Goal: Contribute content

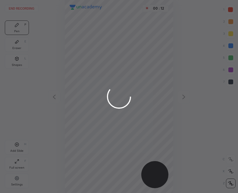
scroll to position [193, 142]
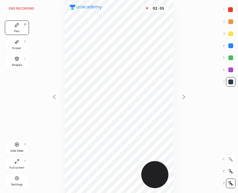
click at [17, 146] on icon at bounding box center [16, 144] width 5 height 5
click at [55, 91] on div at bounding box center [54, 97] width 13 height 13
click at [181, 98] on icon at bounding box center [183, 96] width 7 height 7
click at [56, 97] on icon at bounding box center [54, 96] width 7 height 7
click at [192, 99] on div "End recording 1 2 3 4 5 6 7 R O A L C X Z Erase all C X Z Pen P Eraser E Shapes…" at bounding box center [119, 96] width 238 height 193
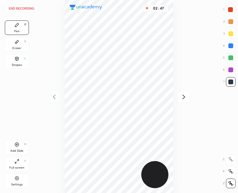
click at [183, 98] on icon at bounding box center [183, 96] width 7 height 7
click at [21, 143] on div "Add Slide H" at bounding box center [17, 147] width 24 height 14
click at [55, 96] on icon at bounding box center [54, 97] width 3 height 5
click at [57, 95] on icon at bounding box center [54, 96] width 7 height 7
click at [188, 96] on div at bounding box center [183, 97] width 13 height 13
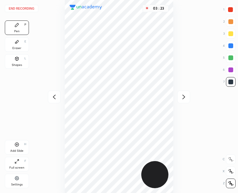
click at [184, 97] on icon at bounding box center [184, 97] width 3 height 5
click at [53, 99] on icon at bounding box center [54, 96] width 7 height 7
click at [55, 96] on icon at bounding box center [54, 96] width 7 height 7
click at [184, 97] on icon at bounding box center [183, 96] width 7 height 7
click at [181, 96] on icon at bounding box center [183, 96] width 7 height 7
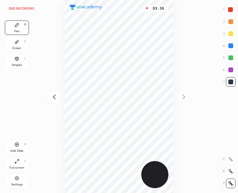
click at [15, 148] on div "Add Slide H" at bounding box center [17, 147] width 24 height 14
click at [53, 94] on icon at bounding box center [54, 96] width 7 height 7
click at [185, 100] on icon at bounding box center [183, 96] width 7 height 7
click at [56, 92] on div at bounding box center [54, 97] width 13 height 13
click at [184, 102] on div at bounding box center [183, 97] width 13 height 13
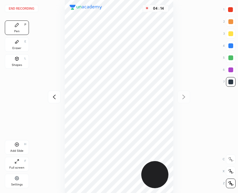
click at [56, 96] on icon at bounding box center [54, 96] width 7 height 7
click at [55, 99] on icon at bounding box center [54, 96] width 7 height 7
click at [56, 99] on icon at bounding box center [54, 96] width 7 height 7
click at [181, 99] on icon at bounding box center [183, 96] width 7 height 7
click at [183, 99] on icon at bounding box center [183, 96] width 7 height 7
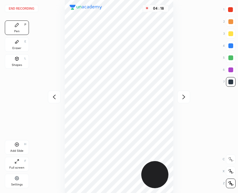
click at [186, 97] on icon at bounding box center [183, 96] width 7 height 7
click at [63, 92] on div "04 : 19" at bounding box center [119, 96] width 142 height 193
click at [59, 95] on div at bounding box center [54, 97] width 13 height 13
click at [58, 97] on icon at bounding box center [54, 96] width 7 height 7
click at [56, 97] on icon at bounding box center [54, 96] width 7 height 7
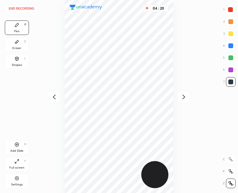
click at [56, 99] on div "04 : 20" at bounding box center [119, 96] width 142 height 193
click at [184, 100] on icon at bounding box center [183, 96] width 7 height 7
click at [183, 99] on icon at bounding box center [183, 96] width 7 height 7
click at [183, 101] on div at bounding box center [183, 97] width 13 height 13
click at [59, 94] on div at bounding box center [54, 97] width 13 height 13
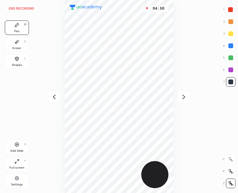
click at [13, 148] on div "Add Slide H" at bounding box center [17, 147] width 24 height 14
click at [55, 97] on icon at bounding box center [54, 96] width 7 height 7
click at [57, 98] on icon at bounding box center [54, 96] width 7 height 7
click at [55, 98] on icon at bounding box center [54, 96] width 7 height 7
click at [187, 96] on icon at bounding box center [183, 96] width 7 height 7
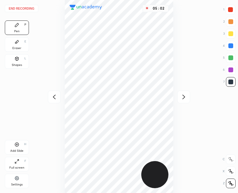
click at [21, 141] on div "Add Slide H" at bounding box center [17, 147] width 24 height 14
click at [27, 8] on button "End recording" at bounding box center [21, 8] width 33 height 7
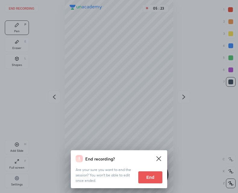
click at [146, 180] on button "End" at bounding box center [150, 177] width 24 height 12
